Goal: Answer question/provide support: Answer question/provide support

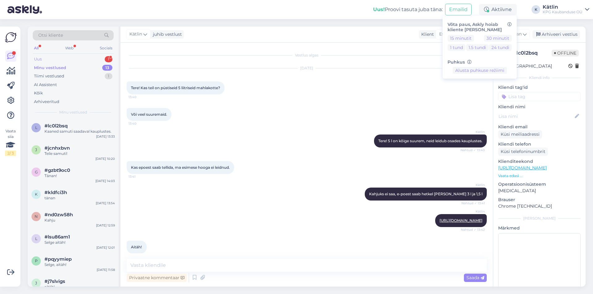
scroll to position [276, 0]
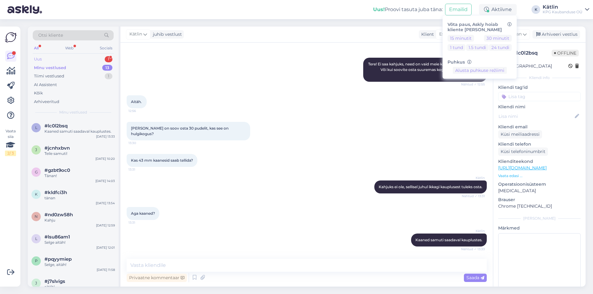
click at [80, 58] on div "Uus 1" at bounding box center [73, 59] width 81 height 9
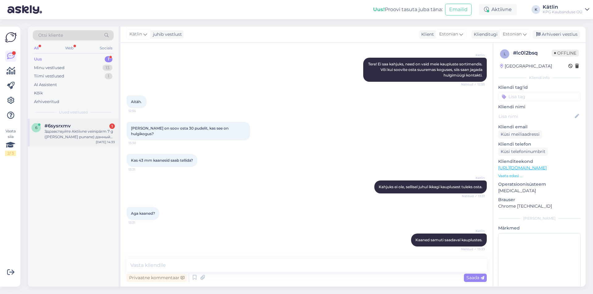
click at [76, 131] on div "Здравствуйте Aktiivne veinipärm 7 g ([PERSON_NAME] punane) данный товар есть в …" at bounding box center [79, 134] width 70 height 11
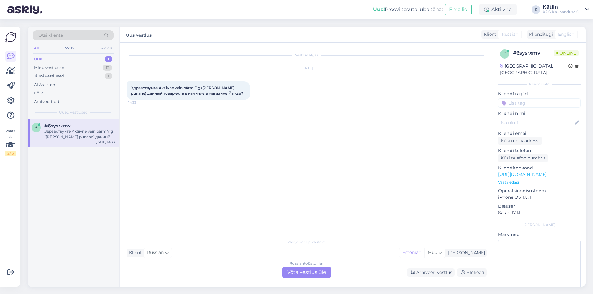
scroll to position [0, 0]
click at [292, 274] on div "Russian to Estonian Võta vestlus üle" at bounding box center [306, 272] width 49 height 11
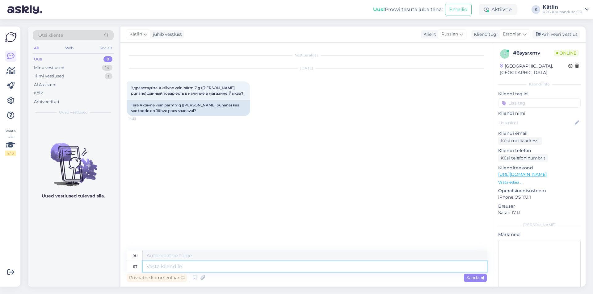
click at [183, 267] on textarea at bounding box center [315, 266] width 344 height 10
type textarea "Tere!"
type textarea "Привет!"
click at [546, 172] on link "[URL][DOMAIN_NAME]" at bounding box center [522, 175] width 48 height 6
click at [191, 265] on textarea at bounding box center [315, 266] width 344 height 10
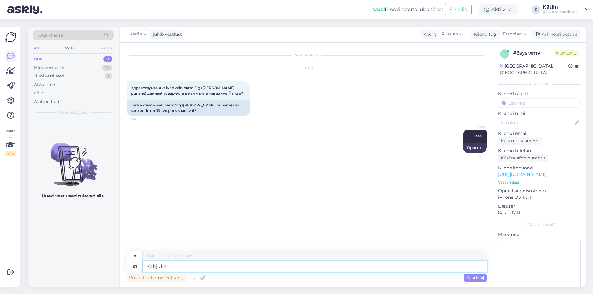
type textarea "Kahjuks o"
type textarea "К сожалению"
type textarea "Kahjuks on"
type textarea "К сожалению, есть"
type textarea "Kahjuks on hetkel"
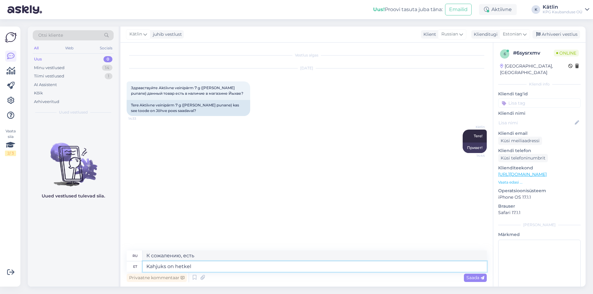
type textarea "К сожалению, на данный момент"
type textarea "Kahjuks on hetkel Jõhvi p"
type textarea "К сожалению, [PERSON_NAME] в настоящее время"
type textarea "Kahjuks on hetkel Jõhvi poest o"
type textarea "К сожалению, в магазине [PERSON_NAME] в настоящее время нет в наличии."
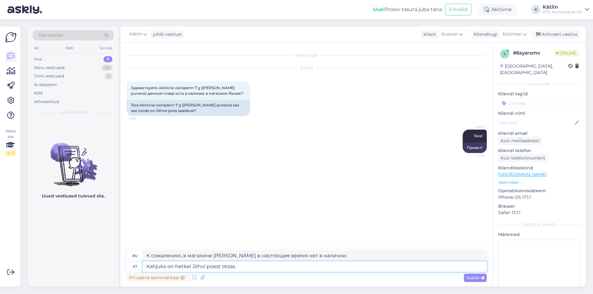
type textarea "Kahjuks on hetkel Jõhvi poest otsas."
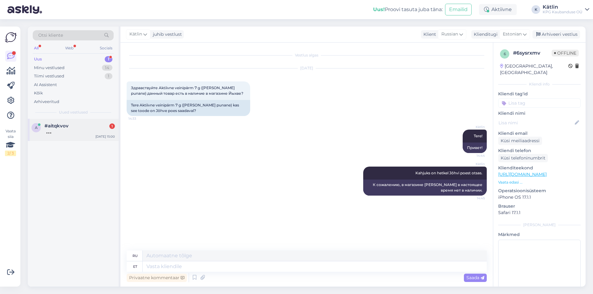
click at [92, 126] on div "#aitqkvov 1" at bounding box center [79, 126] width 70 height 6
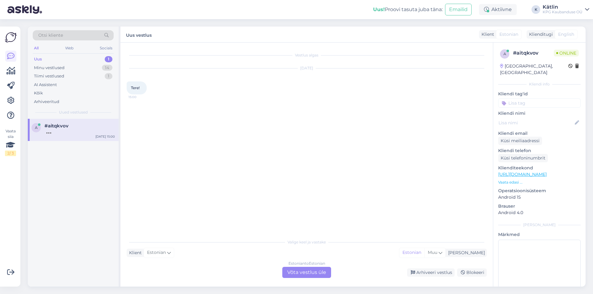
click at [302, 274] on div "Estonian to Estonian Võta vestlus üle" at bounding box center [306, 272] width 49 height 11
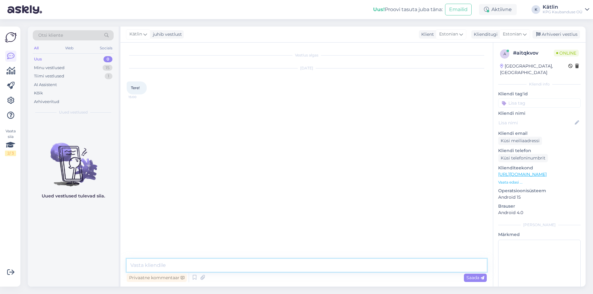
click at [292, 270] on textarea at bounding box center [307, 265] width 360 height 13
type textarea "Tere!"
click at [540, 172] on link "[URL][DOMAIN_NAME]" at bounding box center [522, 175] width 48 height 6
click at [242, 265] on textarea at bounding box center [307, 265] width 360 height 13
type textarea "Metall"
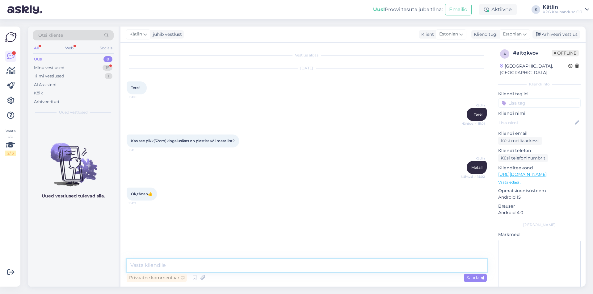
click at [172, 260] on textarea at bounding box center [307, 265] width 360 height 13
click at [501, 8] on div "Aktiivne" at bounding box center [498, 9] width 38 height 11
click at [472, 38] on button "15 minutit" at bounding box center [460, 38] width 27 height 7
